Goal: Book appointment/travel/reservation

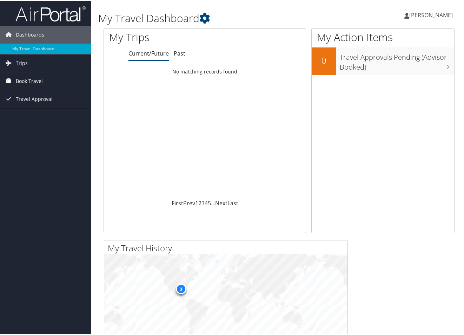
click at [33, 80] on span "Book Travel" at bounding box center [29, 80] width 27 height 18
click at [46, 94] on link "Approval Request (Beta)" at bounding box center [45, 94] width 91 height 11
click at [29, 84] on span "Book Travel" at bounding box center [29, 80] width 27 height 18
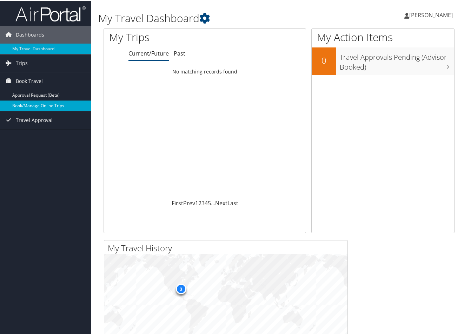
click at [21, 103] on link "Book/Manage Online Trips" at bounding box center [45, 104] width 91 height 11
